Goal: Task Accomplishment & Management: Use online tool/utility

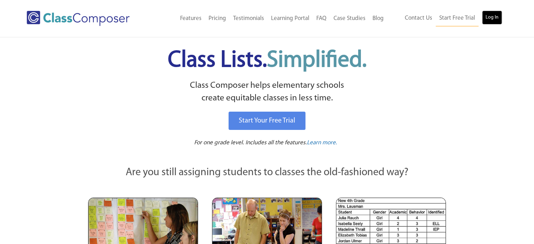
click at [491, 18] on link "Log In" at bounding box center [492, 18] width 20 height 14
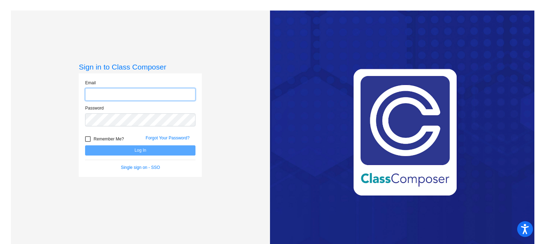
type input "jrhoades@weatherfordisd.com"
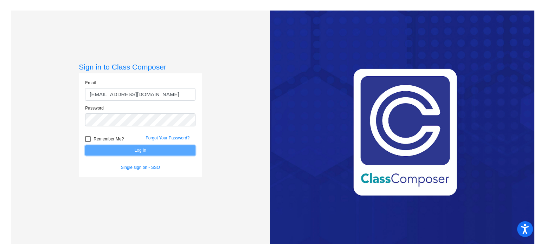
click at [158, 151] on button "Log In" at bounding box center [140, 150] width 110 height 10
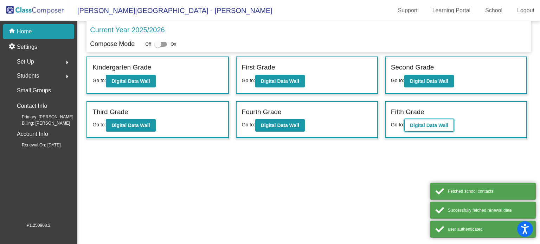
click at [436, 125] on b "Digital Data Wall" at bounding box center [429, 126] width 38 height 6
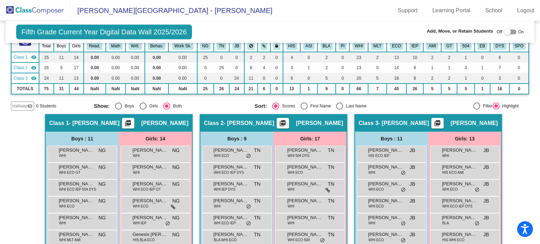
scroll to position [70, 0]
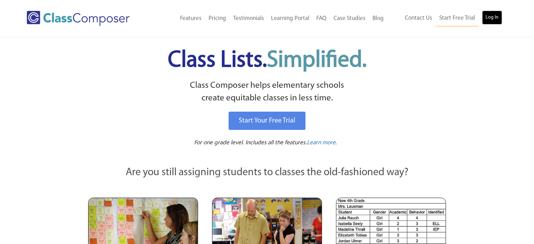
click at [489, 20] on link "Log In" at bounding box center [492, 18] width 20 height 14
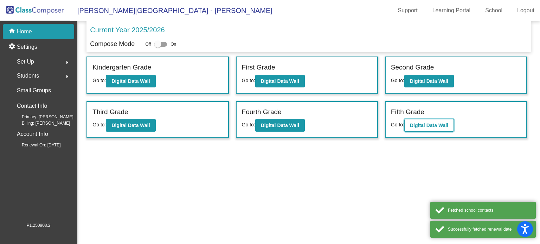
click at [418, 121] on button "Digital Data Wall" at bounding box center [429, 125] width 50 height 13
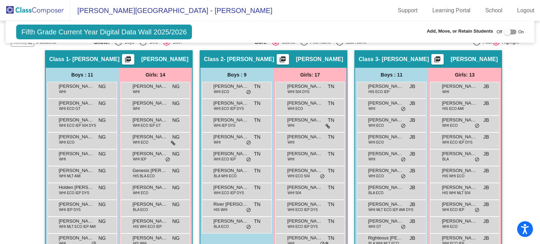
scroll to position [122, 0]
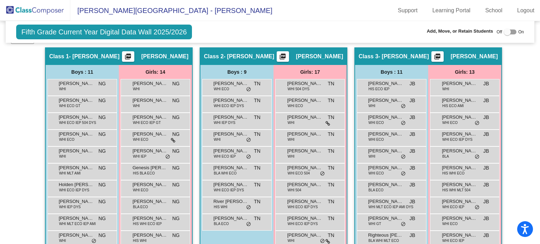
click at [535, 116] on mat-sidenav-content "Fifth Grade Current Year Digital Data Wall 2025/2026 Add, Move, or Retain Stude…" at bounding box center [270, 132] width 540 height 223
drag, startPoint x: 535, startPoint y: 116, endPoint x: 534, endPoint y: 137, distance: 20.8
click at [534, 137] on mat-sidenav-content "Fifth Grade Current Year Digital Data Wall 2025/2026 Add, Move, or Retain Stude…" at bounding box center [270, 132] width 540 height 223
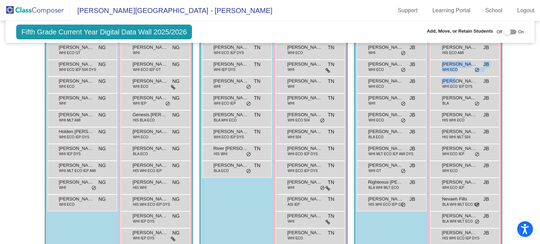
scroll to position [177, 0]
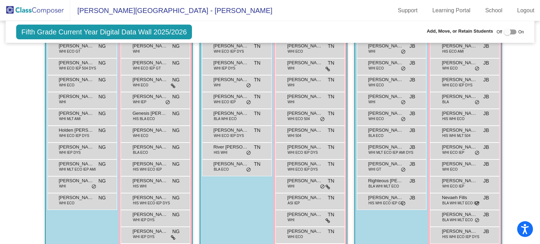
click at [516, 141] on div "Hallway - Hallway Class picture_as_pdf Add Student First Name Last Name Student…" at bounding box center [270, 158] width 518 height 330
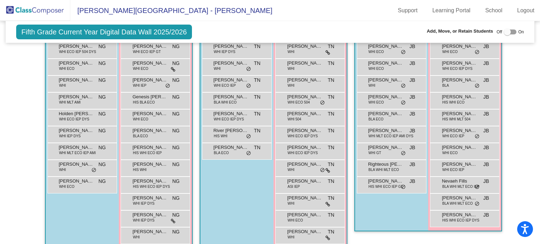
scroll to position [192, 0]
